Goal: Information Seeking & Learning: Learn about a topic

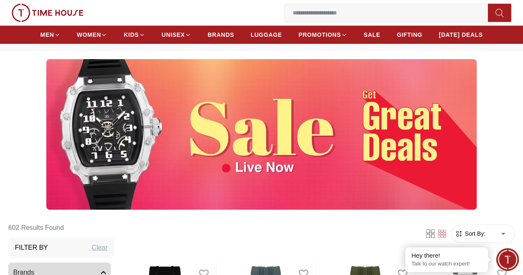
scroll to position [41, 0]
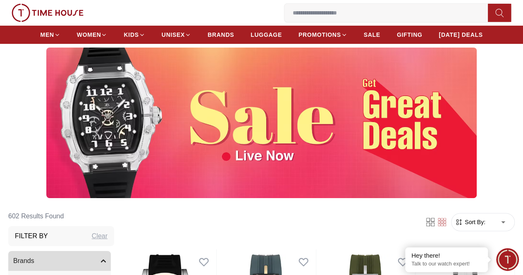
click at [225, 130] on img at bounding box center [261, 123] width 431 height 151
click at [161, 126] on img at bounding box center [261, 123] width 431 height 151
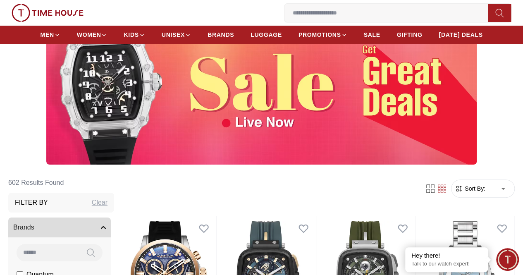
scroll to position [83, 0]
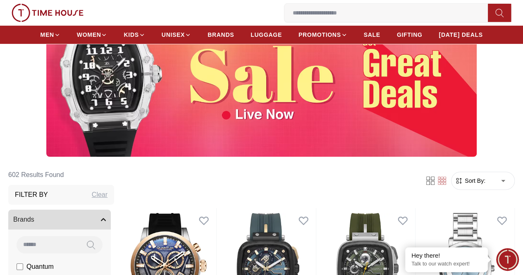
click at [142, 106] on img at bounding box center [261, 81] width 431 height 151
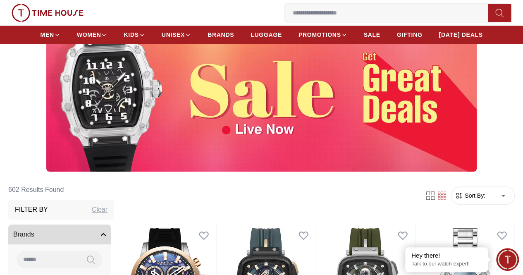
scroll to position [41, 0]
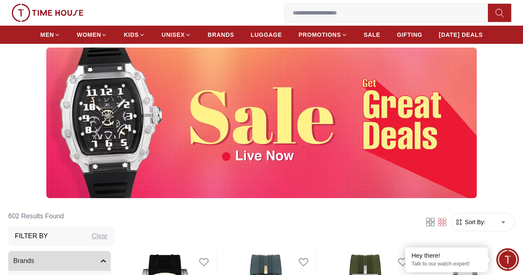
click at [61, 111] on img at bounding box center [261, 123] width 431 height 151
click at [248, 164] on img at bounding box center [261, 123] width 431 height 151
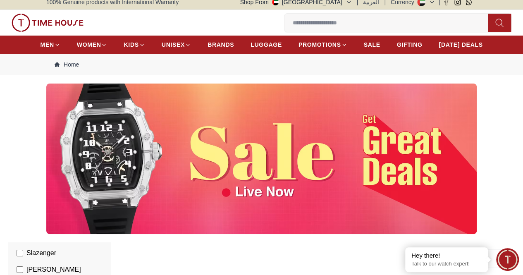
scroll to position [0, 0]
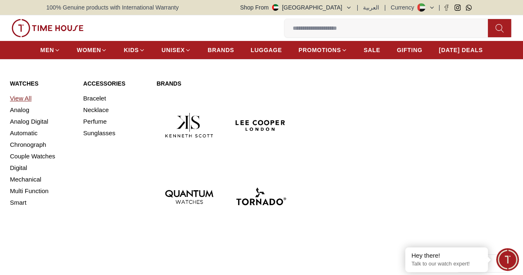
click at [23, 104] on link "View All" at bounding box center [41, 99] width 63 height 12
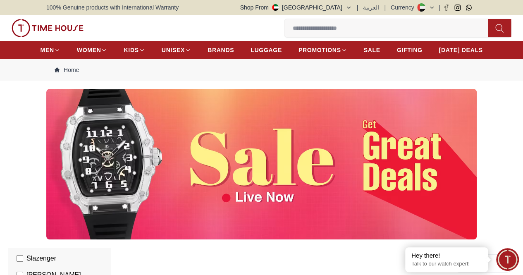
click at [129, 146] on img at bounding box center [261, 164] width 431 height 151
click at [480, 187] on div at bounding box center [261, 164] width 523 height 151
click at [360, 166] on img at bounding box center [261, 164] width 431 height 151
click at [369, 136] on img at bounding box center [261, 164] width 431 height 151
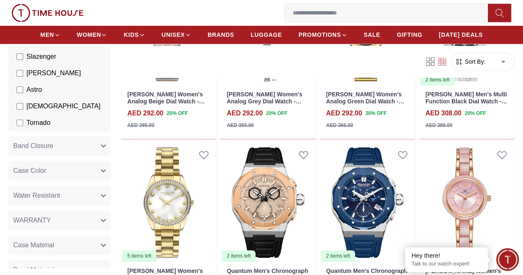
scroll to position [538, 0]
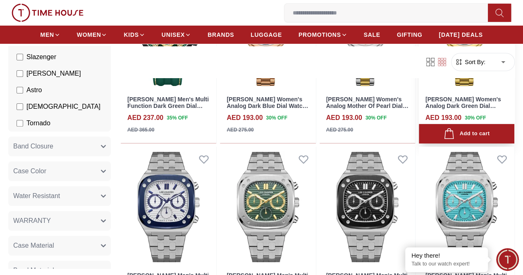
scroll to position [1448, 0]
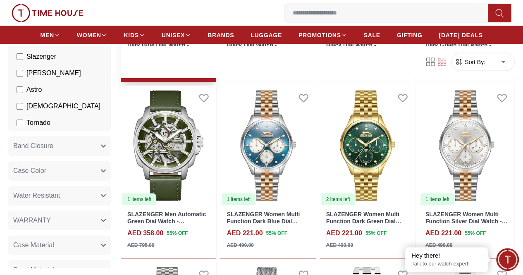
scroll to position [2400, 0]
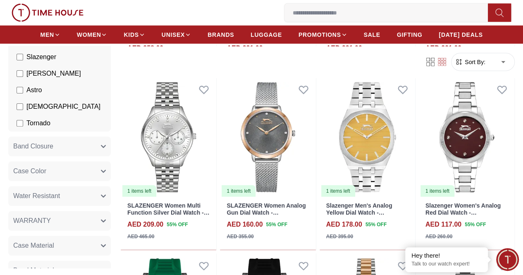
scroll to position [2607, 0]
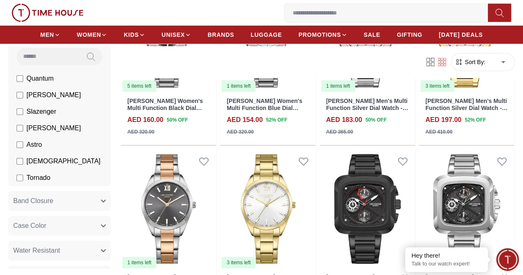
scroll to position [41, 0]
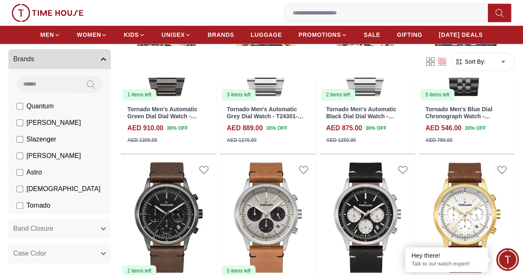
scroll to position [538, 0]
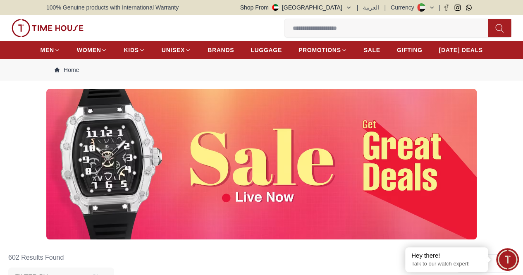
scroll to position [1216, 0]
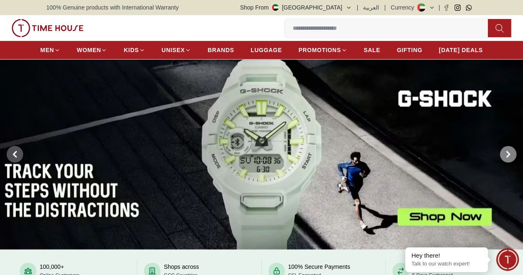
click at [506, 158] on icon at bounding box center [508, 154] width 7 height 7
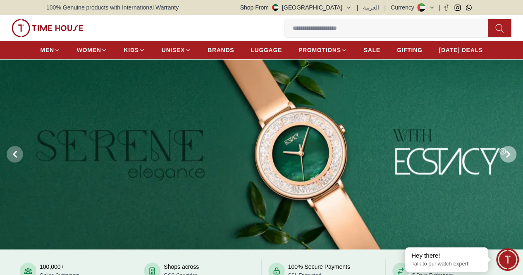
click at [506, 158] on icon at bounding box center [508, 154] width 7 height 7
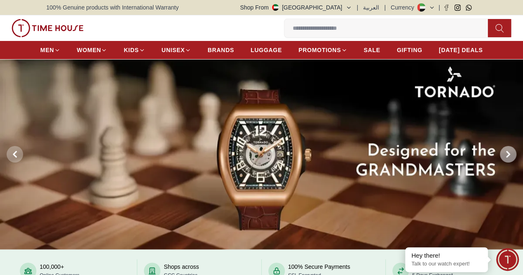
click at [506, 158] on icon at bounding box center [508, 154] width 7 height 7
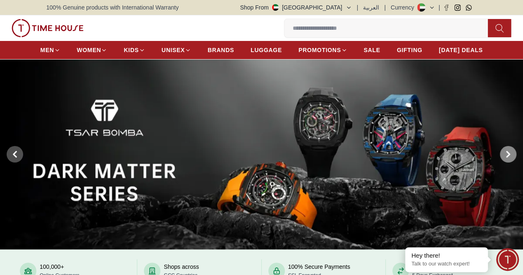
click at [506, 158] on icon at bounding box center [508, 154] width 7 height 7
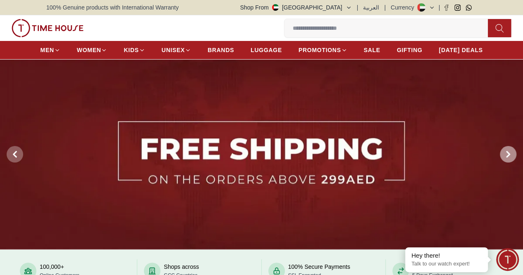
click at [506, 158] on icon at bounding box center [508, 154] width 7 height 7
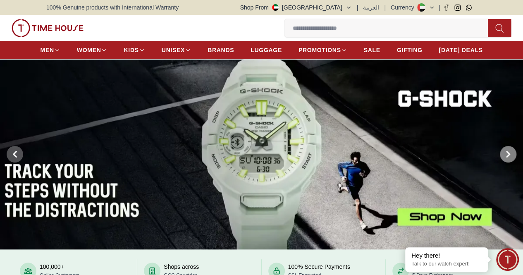
click at [506, 158] on icon at bounding box center [508, 154] width 7 height 7
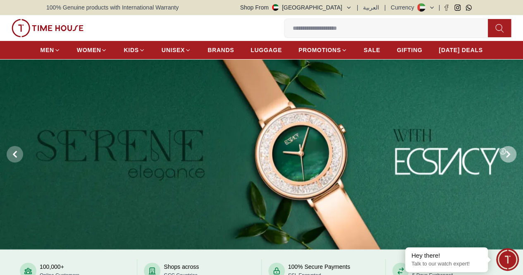
click at [506, 158] on icon at bounding box center [508, 154] width 7 height 7
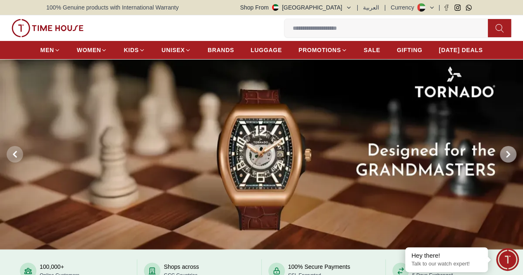
click at [506, 158] on icon at bounding box center [508, 154] width 7 height 7
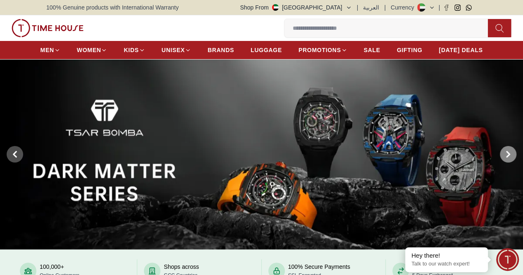
click at [506, 158] on icon at bounding box center [508, 154] width 7 height 7
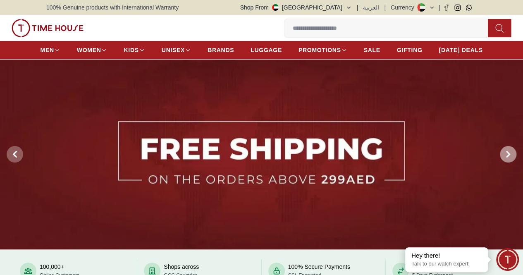
click at [506, 158] on icon at bounding box center [508, 154] width 7 height 7
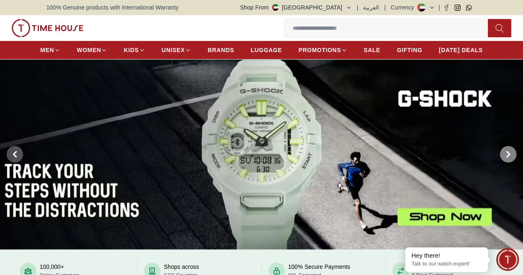
click at [506, 158] on icon at bounding box center [508, 154] width 7 height 7
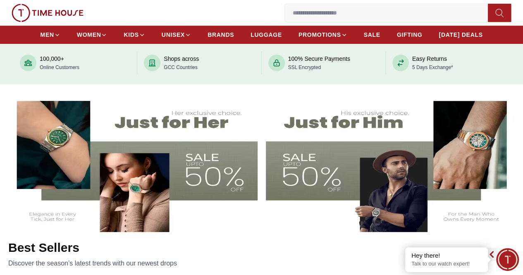
scroll to position [248, 0]
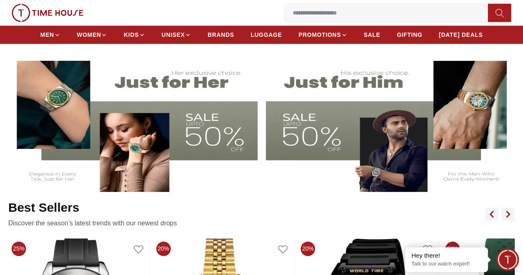
click at [422, 148] on img at bounding box center [391, 122] width 251 height 139
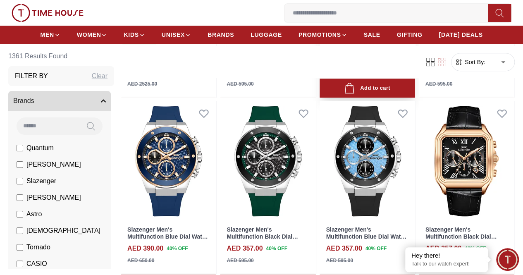
scroll to position [248, 0]
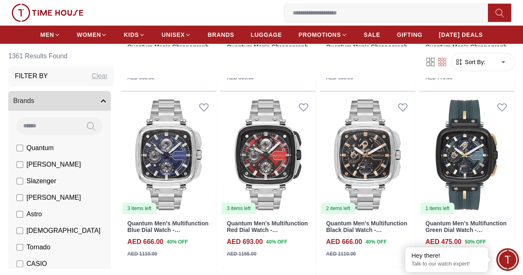
scroll to position [1572, 0]
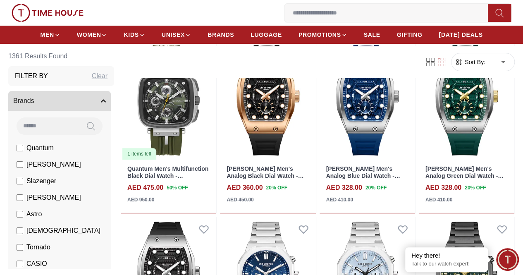
scroll to position [1738, 0]
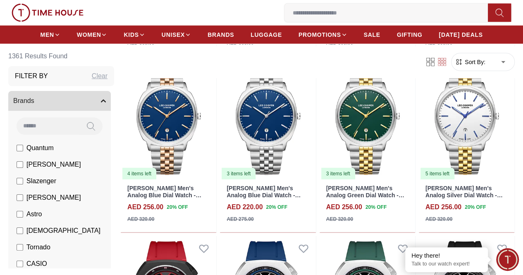
scroll to position [2689, 0]
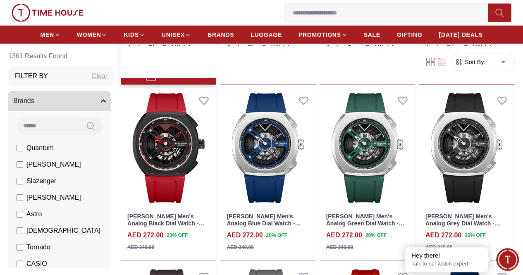
scroll to position [2462, 0]
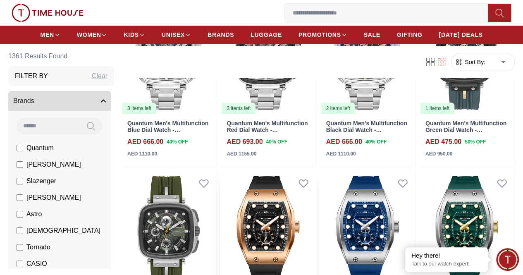
scroll to position [1376, 0]
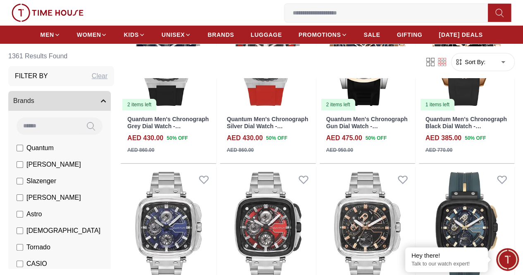
scroll to position [750, 0]
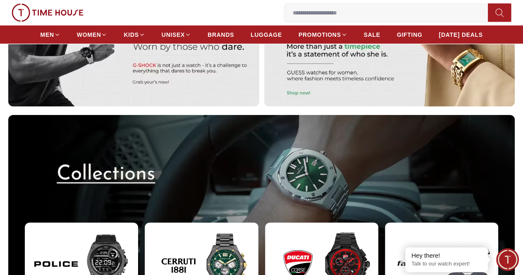
scroll to position [2400, 0]
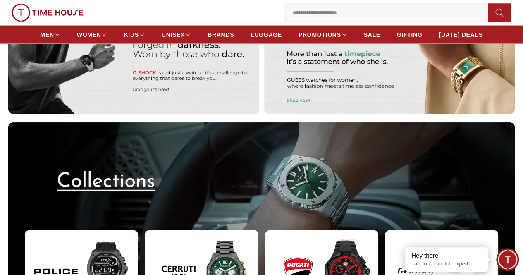
click at [88, 230] on img at bounding box center [81, 273] width 113 height 86
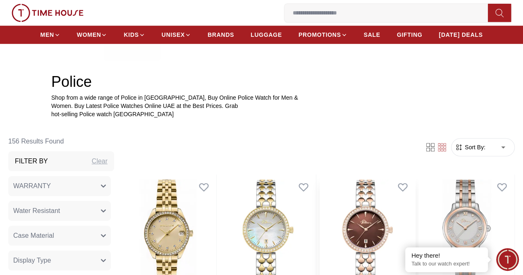
scroll to position [248, 0]
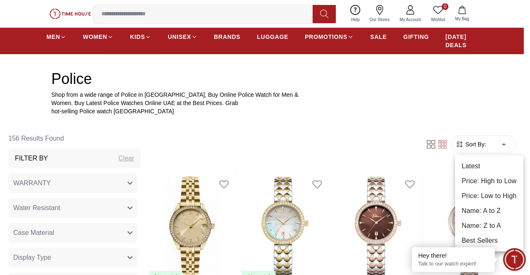
click at [496, 143] on div at bounding box center [265, 137] width 530 height 275
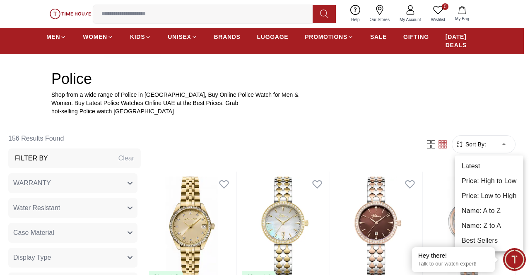
click at [489, 182] on li "Price: High to Low" at bounding box center [489, 181] width 68 height 15
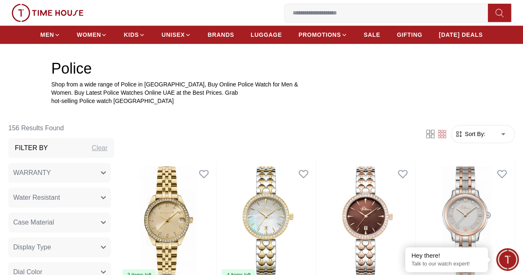
type input "*"
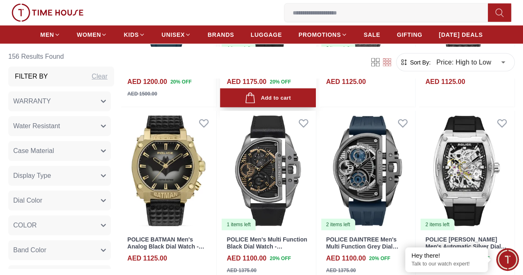
scroll to position [952, 0]
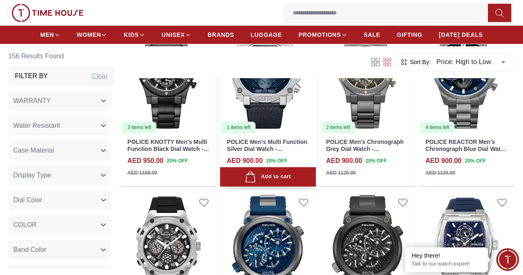
scroll to position [1821, 0]
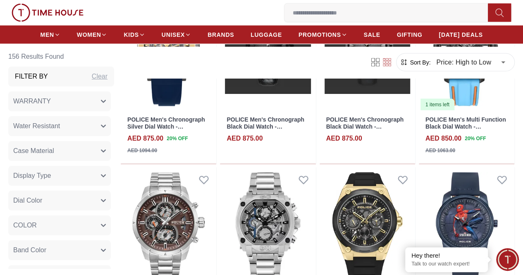
scroll to position [2524, 0]
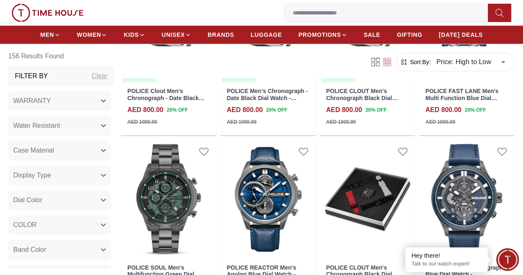
scroll to position [3434, 0]
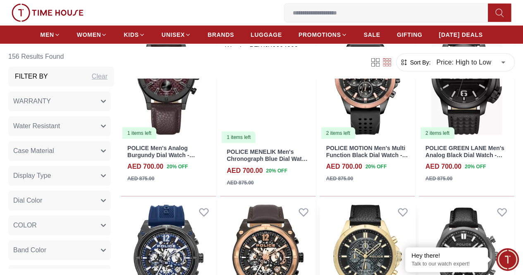
scroll to position [4344, 0]
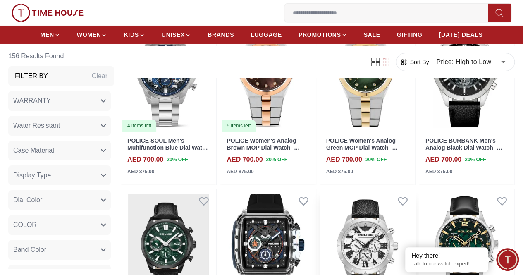
scroll to position [4841, 0]
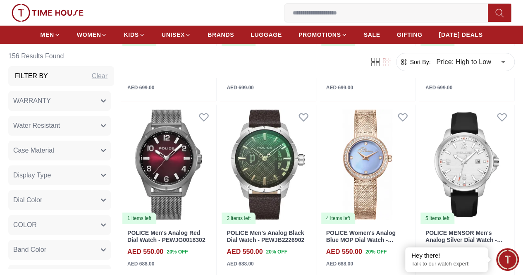
scroll to position [6289, 0]
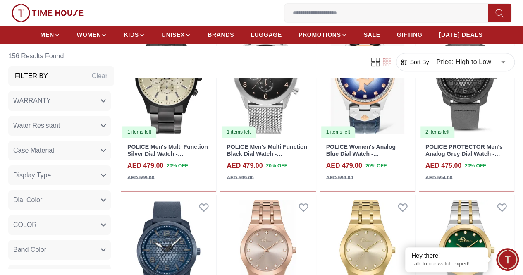
scroll to position [6703, 0]
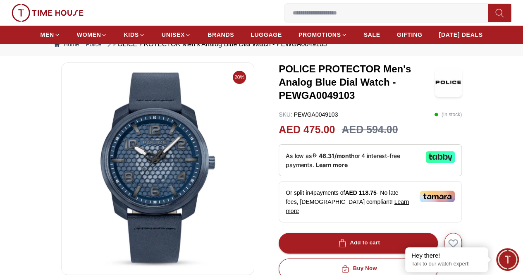
scroll to position [124, 0]
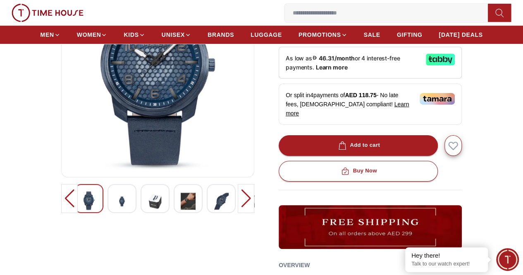
click at [108, 213] on div at bounding box center [122, 198] width 29 height 29
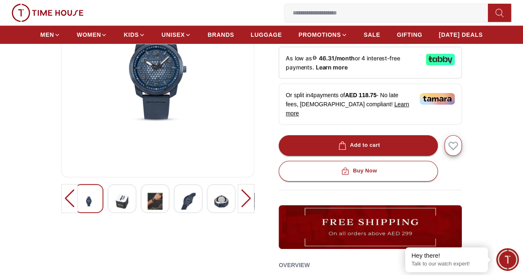
scroll to position [83, 0]
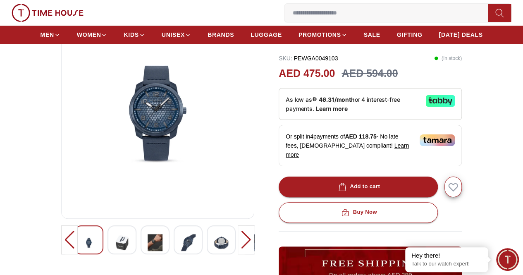
click at [120, 245] on div at bounding box center [122, 239] width 29 height 29
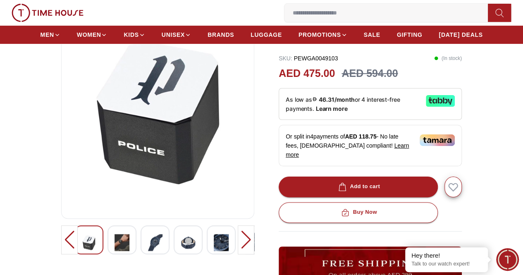
click at [152, 248] on div at bounding box center [155, 239] width 29 height 29
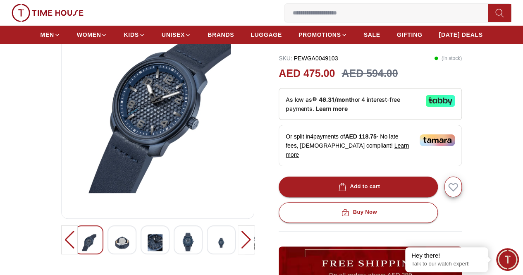
click at [181, 251] on img at bounding box center [188, 242] width 15 height 19
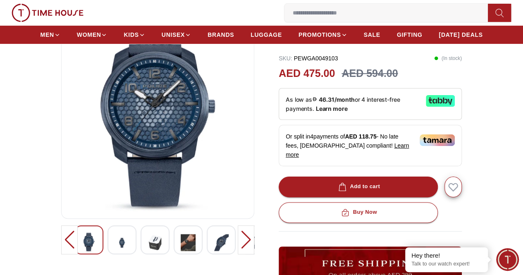
click at [181, 250] on img at bounding box center [188, 243] width 15 height 20
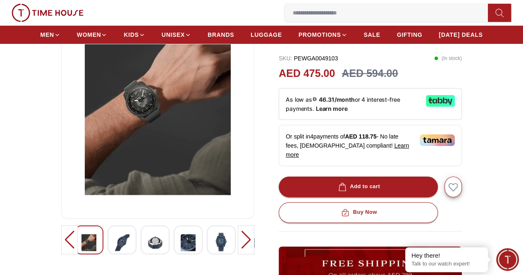
click at [181, 250] on img at bounding box center [188, 243] width 15 height 20
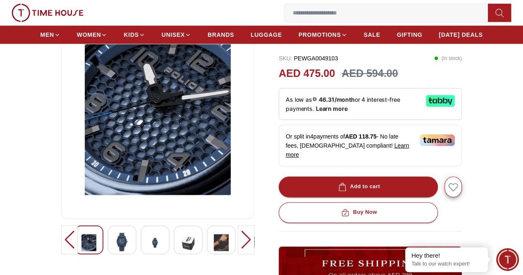
click at [181, 250] on img at bounding box center [188, 243] width 15 height 20
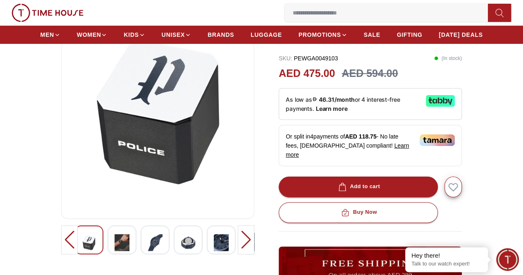
click at [181, 250] on img at bounding box center [188, 243] width 15 height 20
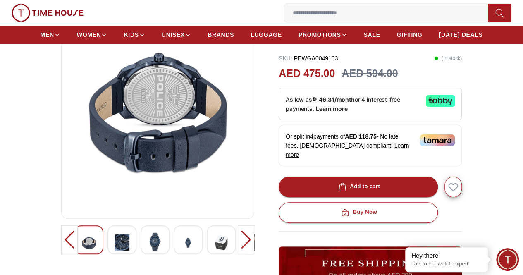
click at [181, 250] on img at bounding box center [188, 243] width 15 height 20
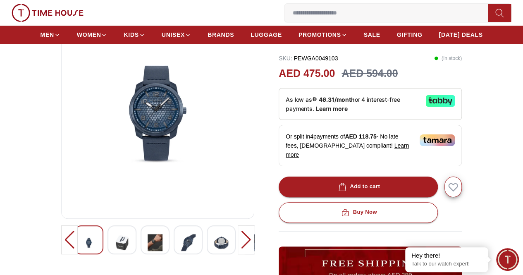
click at [181, 250] on img at bounding box center [188, 243] width 15 height 20
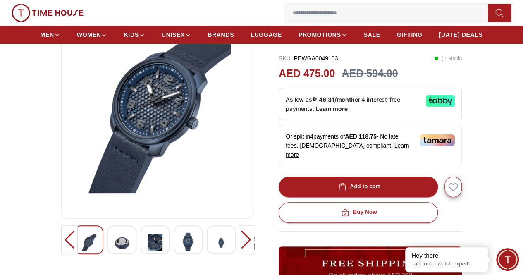
click at [181, 250] on img at bounding box center [188, 242] width 15 height 19
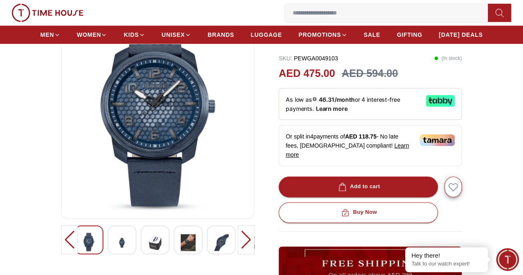
click at [181, 250] on img at bounding box center [188, 243] width 15 height 20
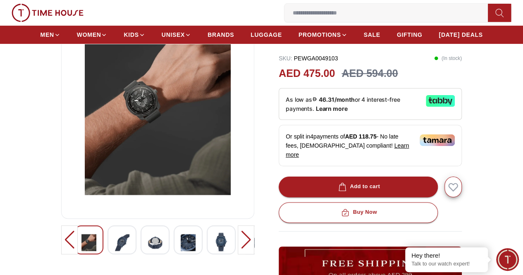
click at [181, 250] on img at bounding box center [188, 243] width 15 height 20
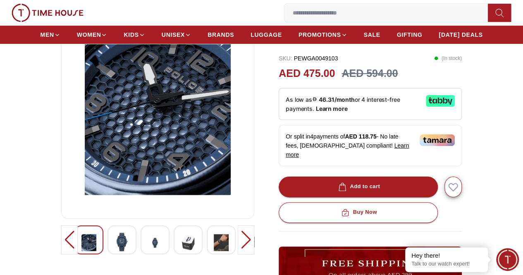
click at [181, 250] on img at bounding box center [188, 243] width 15 height 20
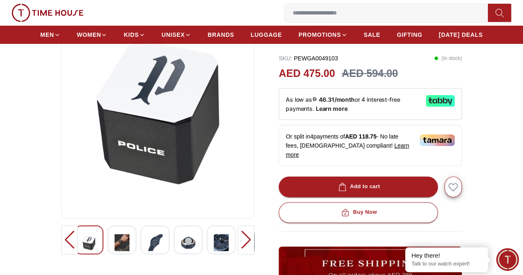
scroll to position [0, 0]
